Goal: Task Accomplishment & Management: Complete application form

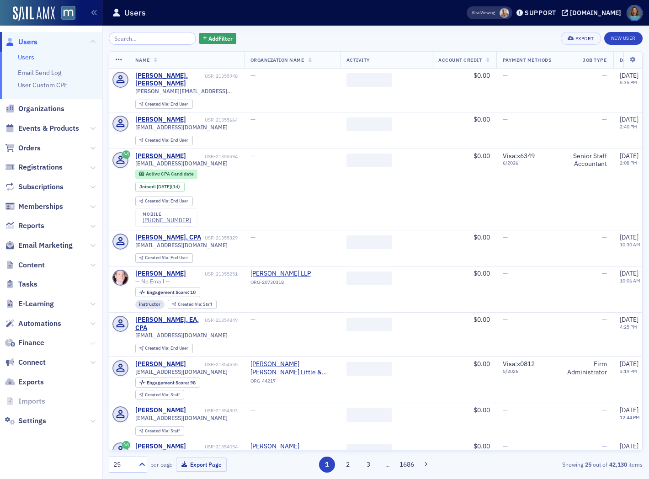
click at [91, 342] on icon at bounding box center [92, 342] width 5 height 5
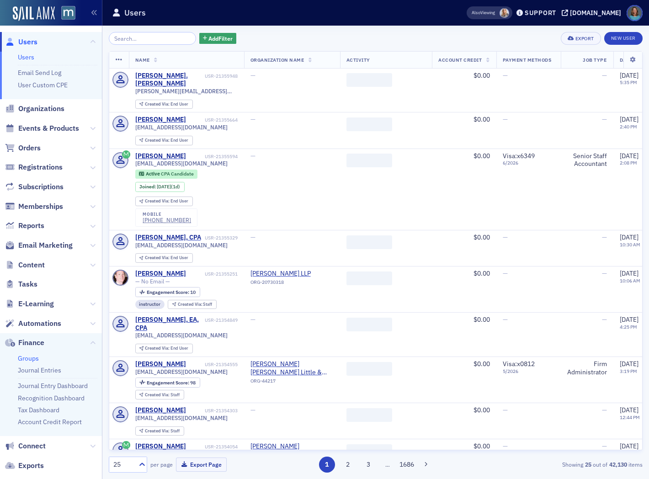
click at [33, 358] on link "Groups" at bounding box center [28, 358] width 21 height 8
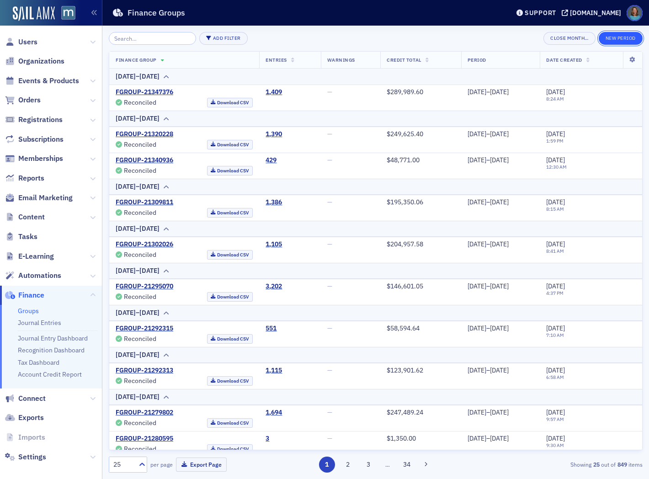
click at [614, 38] on button "New Period" at bounding box center [621, 38] width 44 height 13
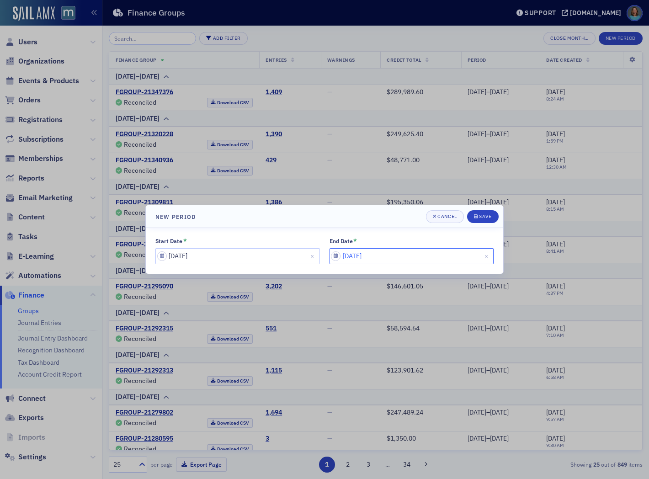
select select "9"
select select "2025"
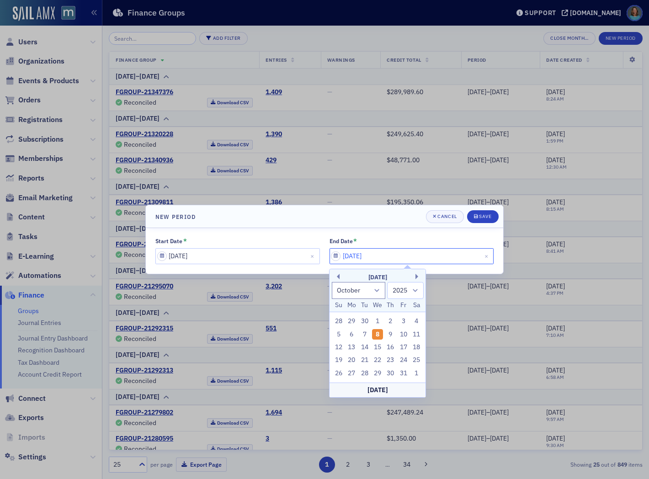
click at [385, 258] on input "[DATE]" at bounding box center [411, 256] width 165 height 16
click at [364, 334] on div "7" at bounding box center [364, 334] width 11 height 11
type input "10/07/2025"
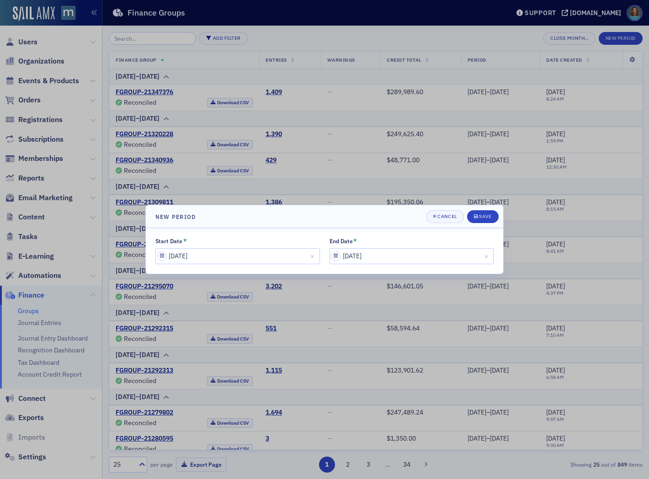
click at [489, 208] on header "New Period Cancel Save" at bounding box center [324, 216] width 357 height 23
click at [486, 215] on div "Save" at bounding box center [485, 216] width 12 height 5
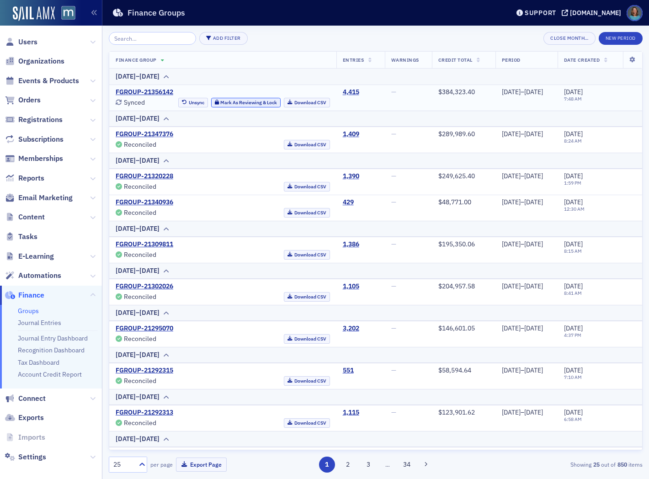
click at [217, 102] on button "Mark As Reviewing & Lock" at bounding box center [246, 103] width 70 height 10
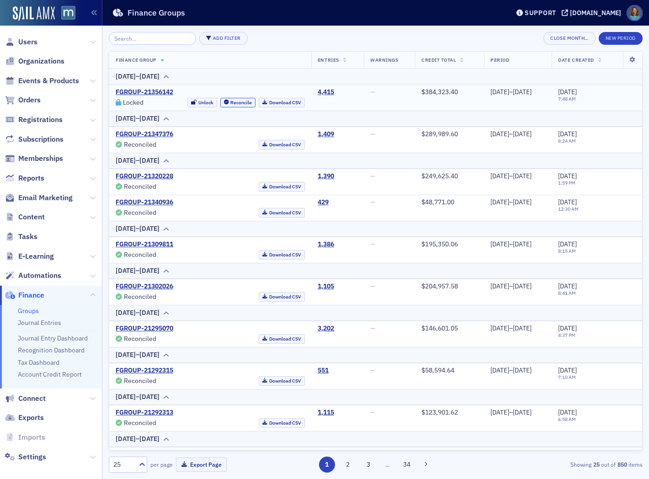
click at [220, 102] on button "Reconcile" at bounding box center [238, 103] width 36 height 10
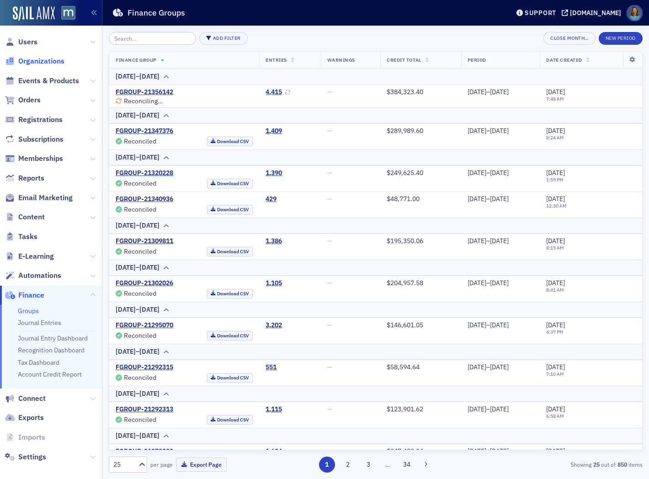
click at [37, 58] on span "Organizations" at bounding box center [41, 61] width 46 height 10
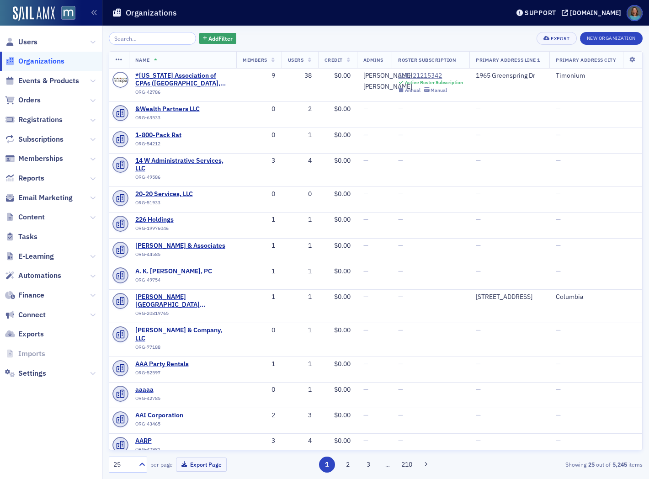
click at [142, 41] on input "search" at bounding box center [152, 38] width 87 height 13
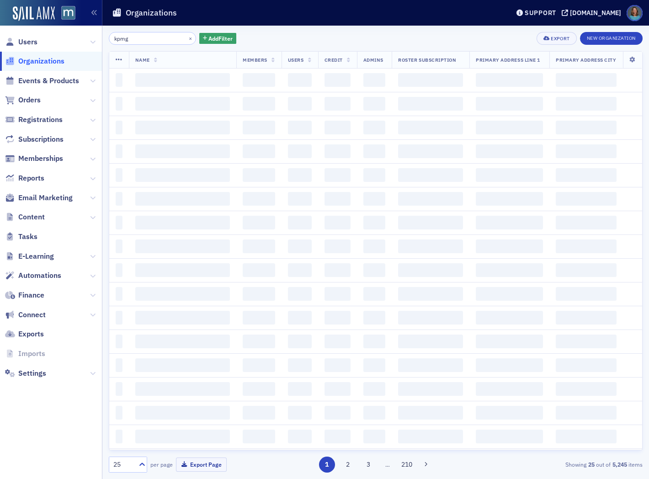
type input "kpmg"
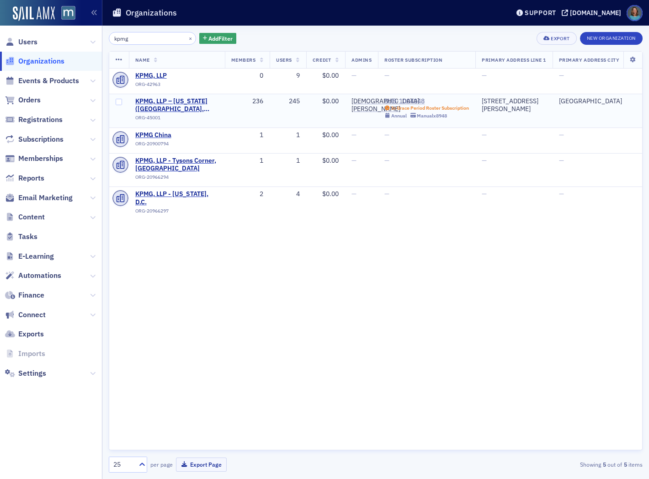
click at [419, 101] on div "SUB-1004048" at bounding box center [426, 101] width 85 height 8
click at [93, 292] on icon at bounding box center [92, 294] width 5 height 5
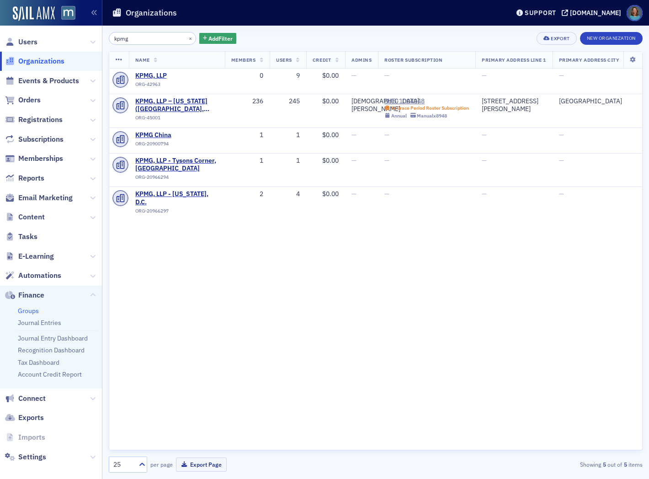
click at [29, 309] on link "Groups" at bounding box center [28, 311] width 21 height 8
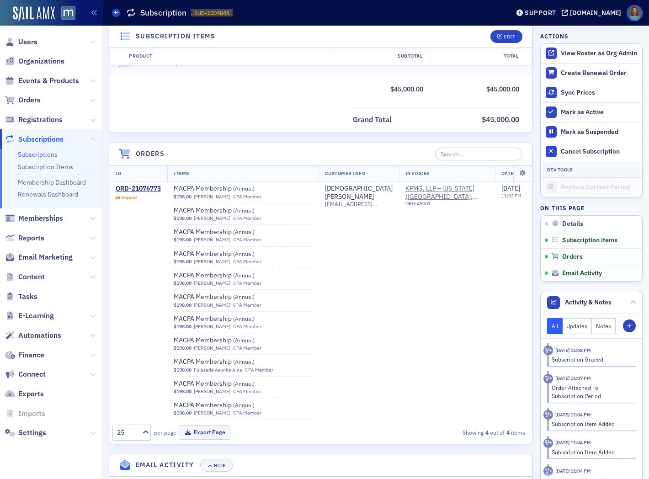
scroll to position [9050, 0]
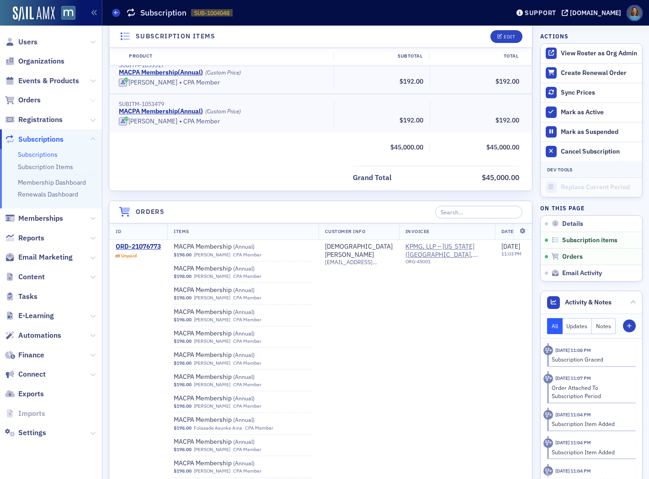
click at [90, 98] on icon at bounding box center [92, 100] width 5 height 5
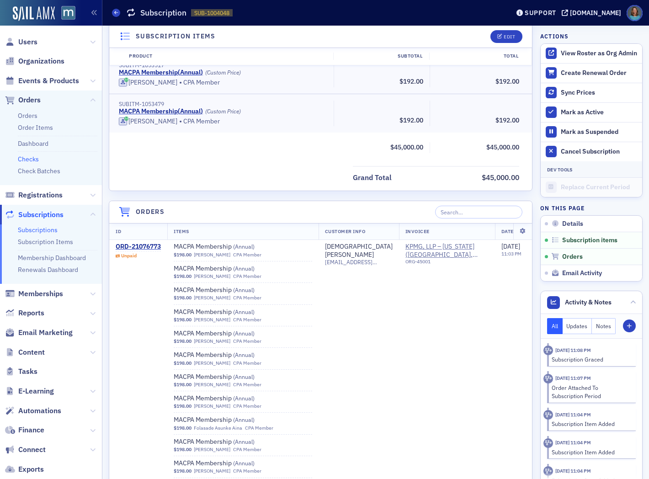
click at [34, 160] on link "Checks" at bounding box center [28, 159] width 21 height 8
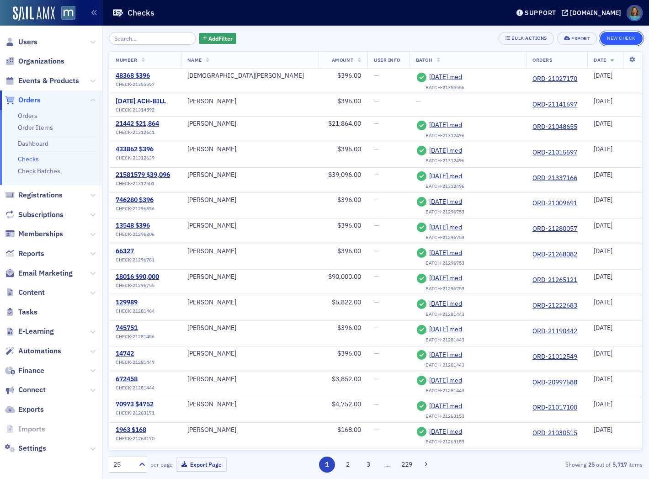
click at [628, 37] on button "New Check" at bounding box center [621, 38] width 42 height 13
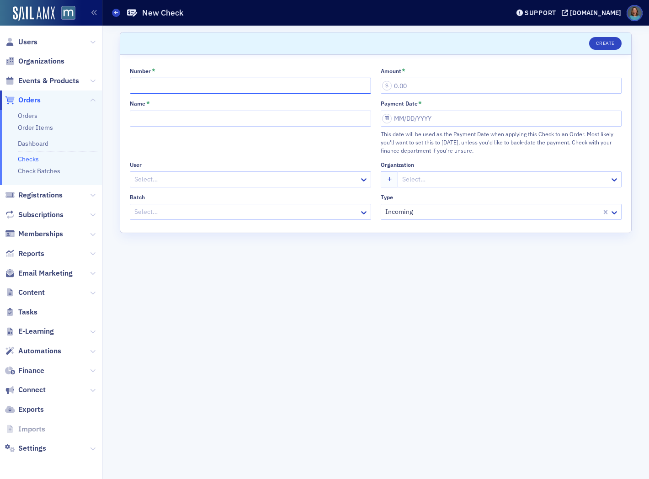
click at [158, 85] on input "Number *" at bounding box center [250, 86] width 241 height 16
type input "2025-10-06 ACH KPMG"
click at [176, 117] on input "Name *" at bounding box center [250, 119] width 241 height 16
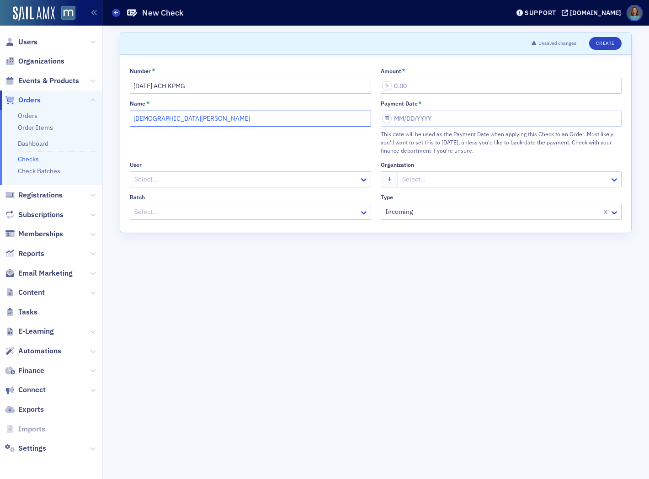
type input "[DEMOGRAPHIC_DATA][PERSON_NAME]"
click at [453, 94] on input "Amount *" at bounding box center [501, 86] width 241 height 16
type input "45,144.00"
click at [441, 119] on input "Payment Date *" at bounding box center [501, 119] width 241 height 16
select select "9"
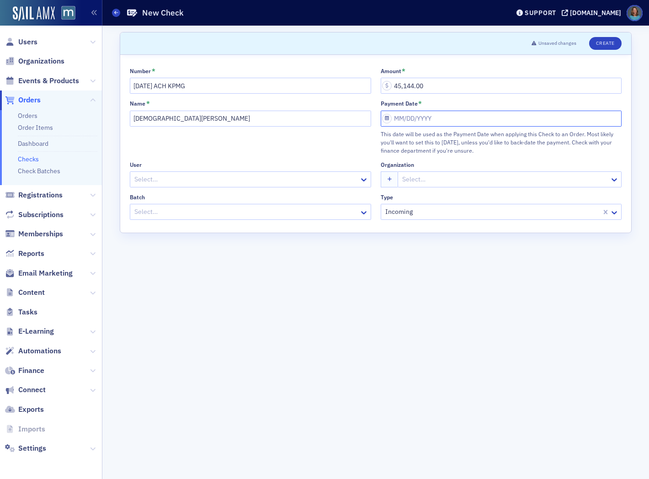
select select "2025"
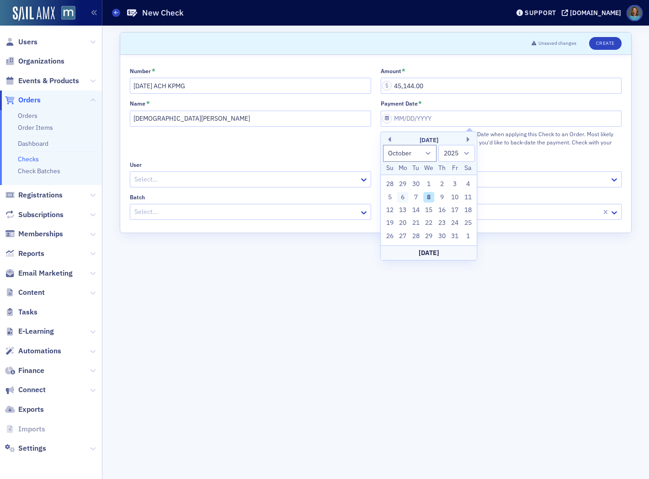
click at [407, 199] on div "6" at bounding box center [403, 197] width 11 height 11
type input "10/06/2025"
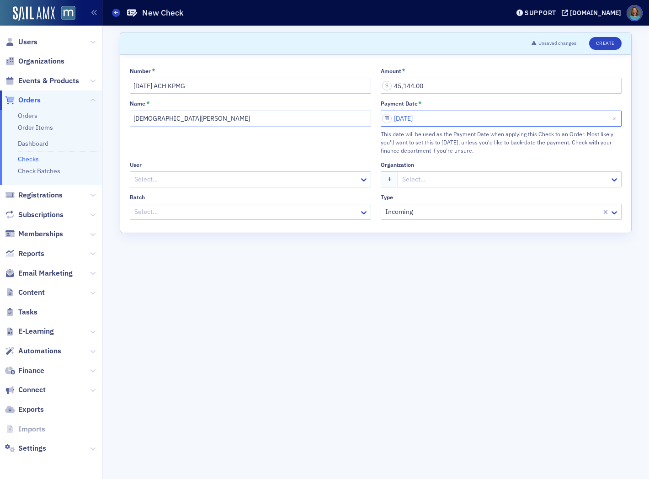
select select "9"
select select "2025"
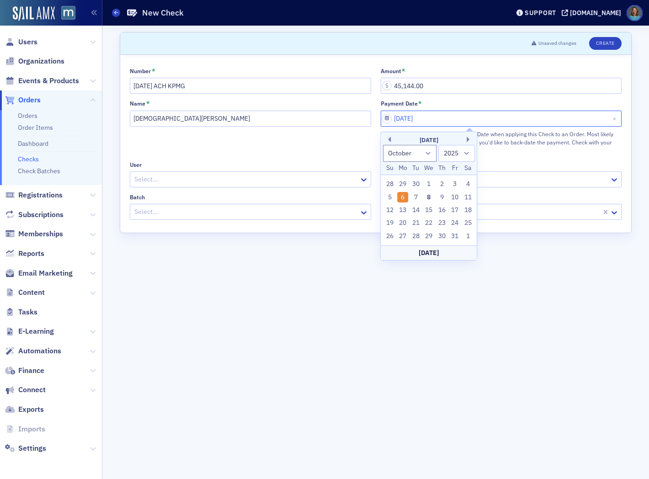
click at [418, 117] on input "10/06/2025" at bounding box center [501, 119] width 241 height 16
click at [429, 195] on div "8" at bounding box center [428, 197] width 11 height 11
type input "10/08/2025"
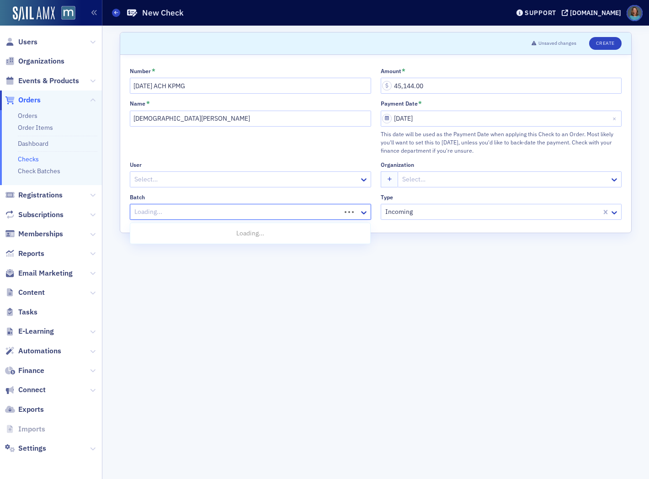
click at [235, 212] on div at bounding box center [236, 211] width 207 height 11
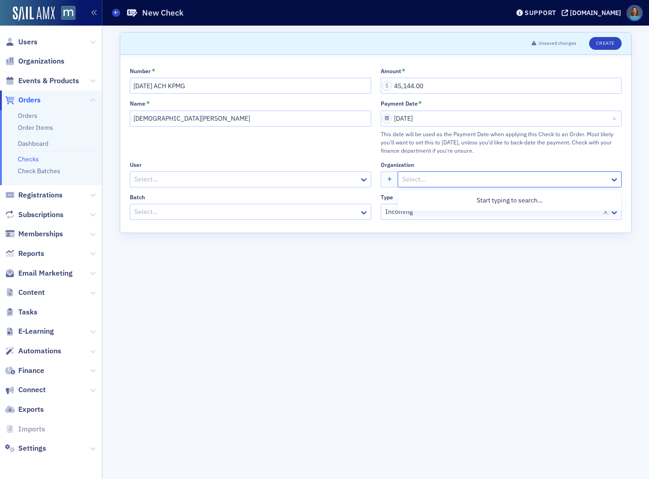
click at [446, 184] on div at bounding box center [504, 179] width 207 height 11
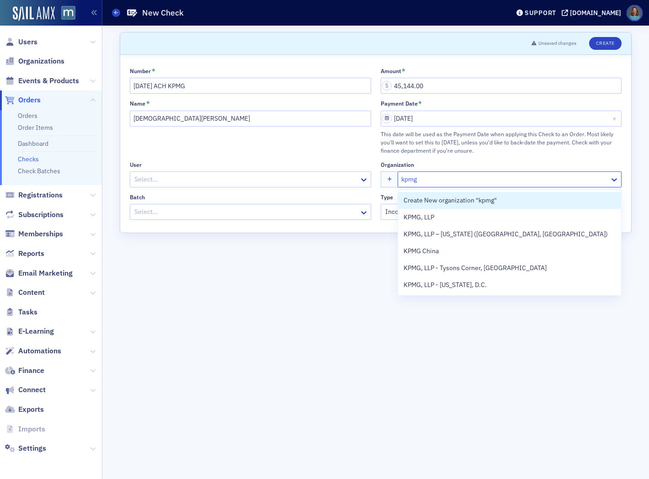
type input "kpmg"
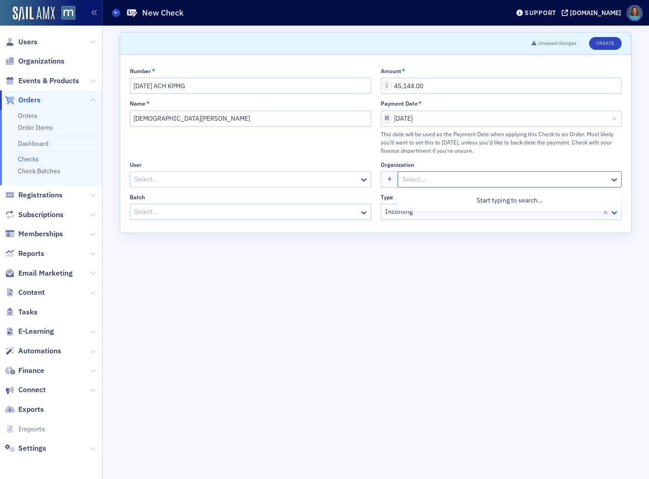
click at [428, 178] on div at bounding box center [504, 179] width 207 height 11
type input "kpmg"
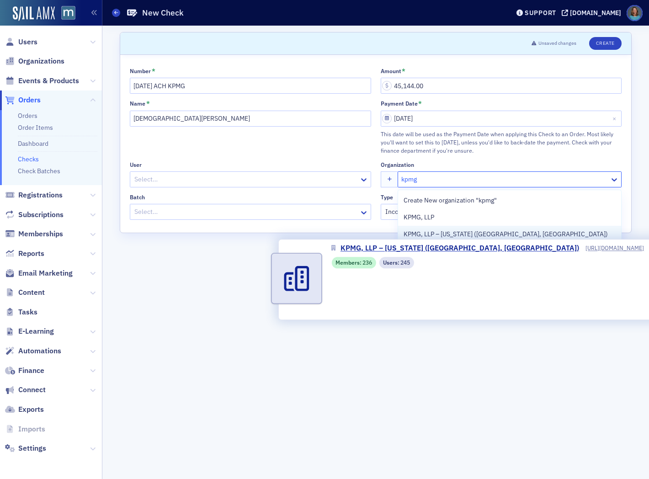
click at [433, 234] on span "KPMG, LLP – [US_STATE] ([GEOGRAPHIC_DATA], [GEOGRAPHIC_DATA])" at bounding box center [506, 234] width 204 height 10
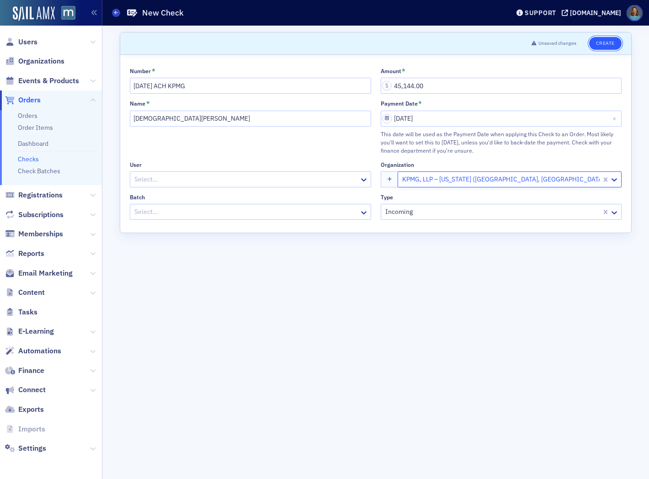
click at [599, 39] on button "Create" at bounding box center [605, 43] width 32 height 13
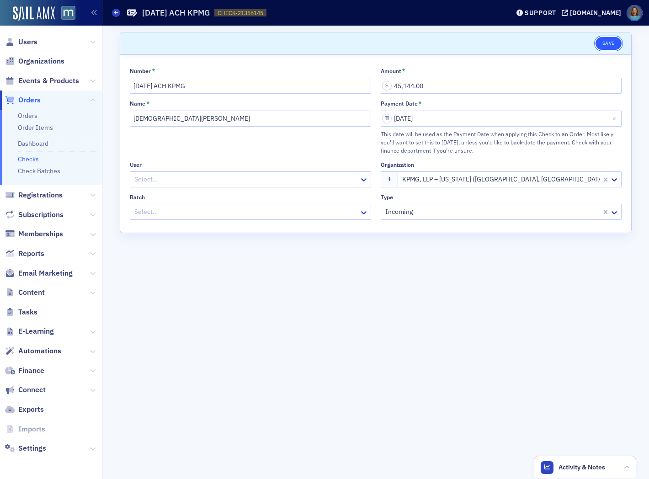
click at [605, 40] on button "Save" at bounding box center [608, 43] width 26 height 13
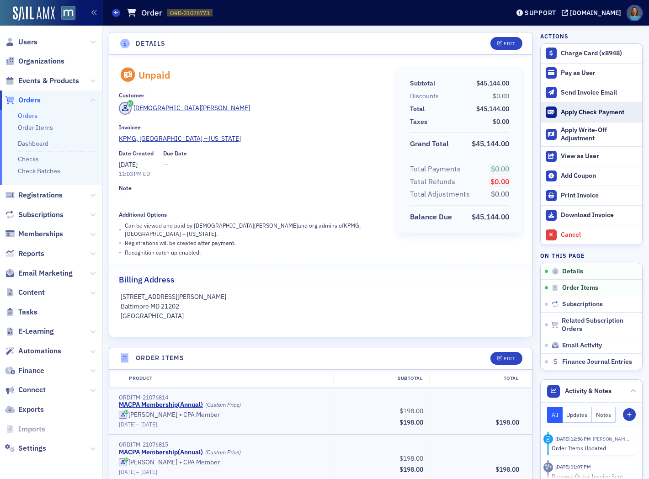
click at [565, 109] on div "Apply Check Payment" at bounding box center [599, 112] width 77 height 8
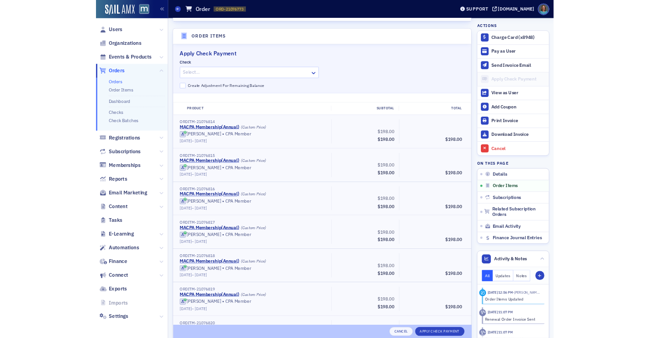
scroll to position [309, 0]
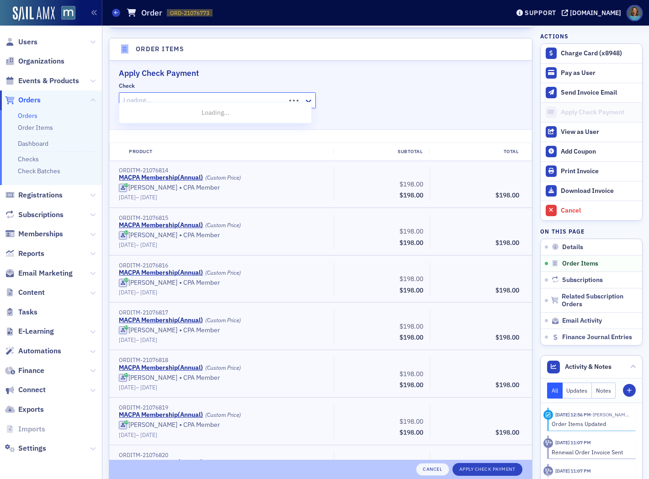
click at [211, 95] on div at bounding box center [203, 100] width 162 height 11
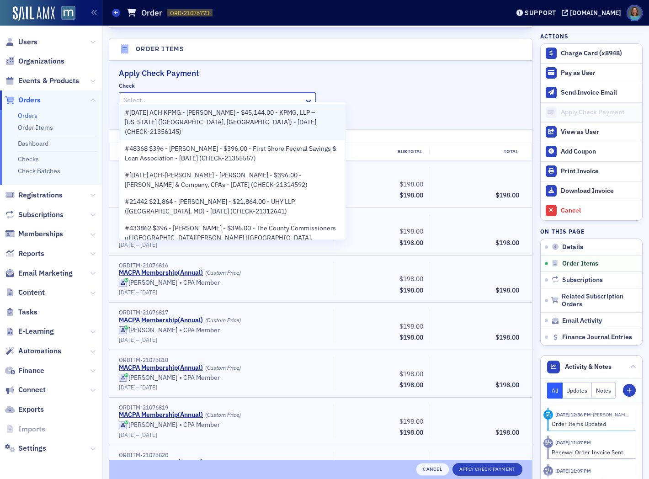
click at [210, 114] on span "#[DATE] ACH KPMG - [PERSON_NAME] - $45,144.00 - KPMG, LLP – [US_STATE] ([GEOGRA…" at bounding box center [232, 122] width 215 height 29
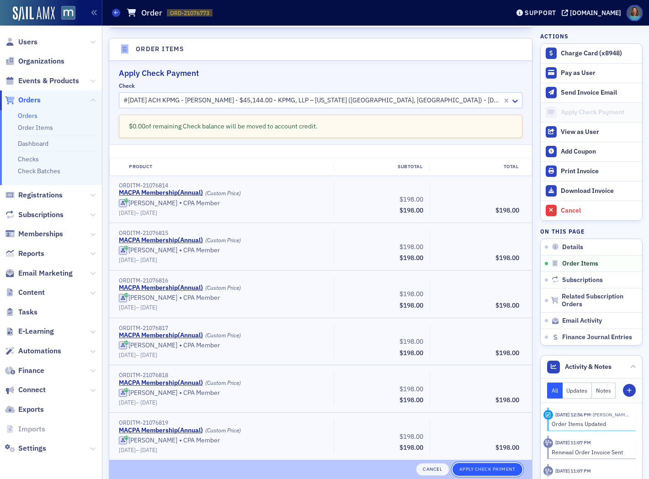
click at [492, 471] on button "Apply Check Payment" at bounding box center [487, 469] width 70 height 13
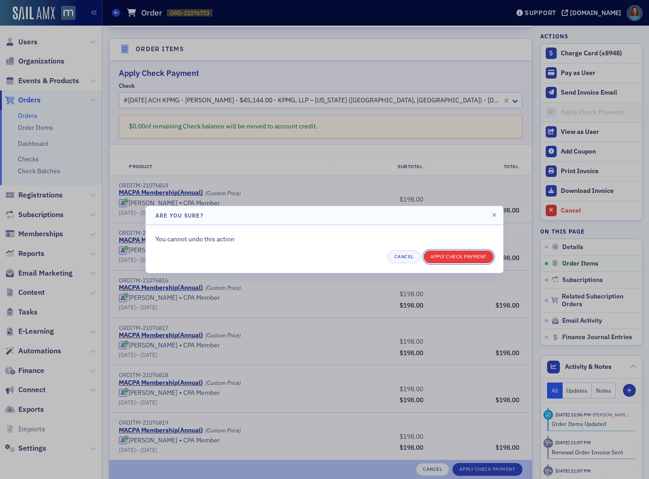
click at [442, 255] on button "Apply Check Payment" at bounding box center [459, 256] width 70 height 13
